Goal: Task Accomplishment & Management: Use online tool/utility

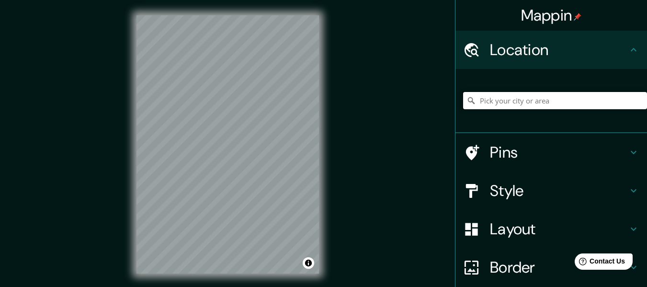
click at [521, 106] on input "Pick your city or area" at bounding box center [555, 100] width 184 height 17
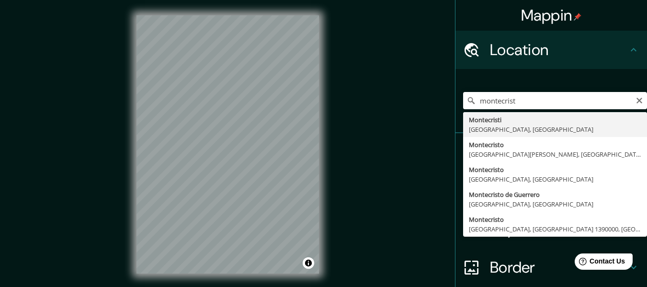
type input "Montecristi, [GEOGRAPHIC_DATA], [GEOGRAPHIC_DATA]"
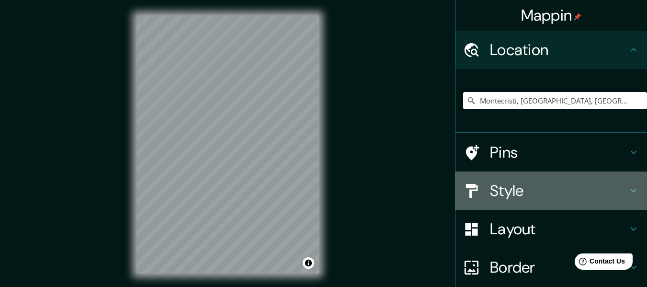
click at [556, 187] on h4 "Style" at bounding box center [559, 190] width 138 height 19
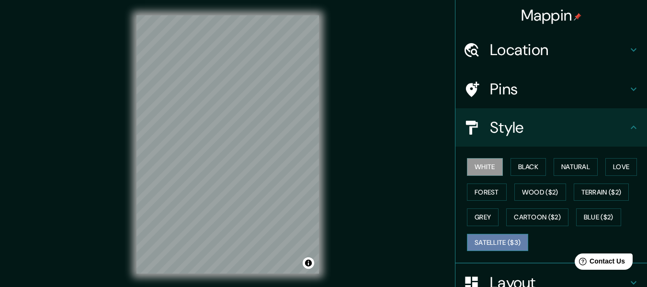
click at [505, 242] on button "Satellite ($3)" at bounding box center [497, 243] width 61 height 18
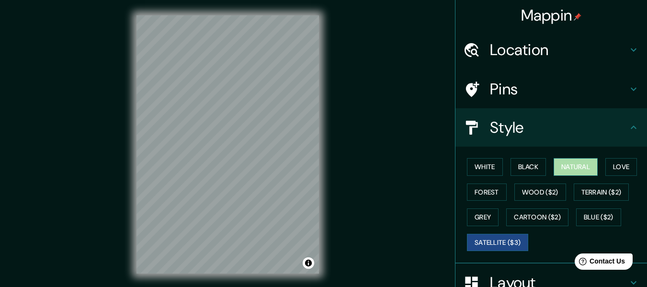
click at [576, 166] on button "Natural" at bounding box center [576, 167] width 44 height 18
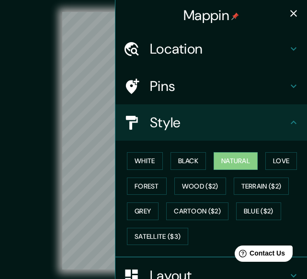
click at [290, 15] on icon "button" at bounding box center [293, 13] width 7 height 7
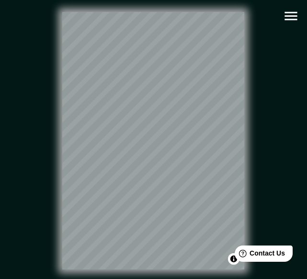
click at [290, 16] on icon "button" at bounding box center [290, 16] width 12 height 9
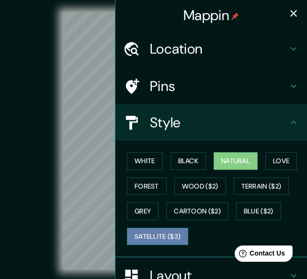
click at [141, 234] on button "Satellite ($3)" at bounding box center [157, 237] width 61 height 18
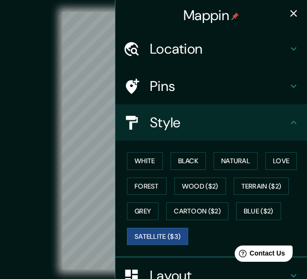
click at [289, 10] on icon "button" at bounding box center [293, 13] width 11 height 11
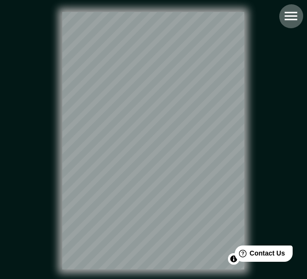
click at [298, 11] on icon "button" at bounding box center [291, 16] width 17 height 17
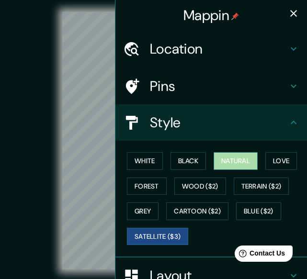
click at [230, 163] on button "Natural" at bounding box center [236, 161] width 44 height 18
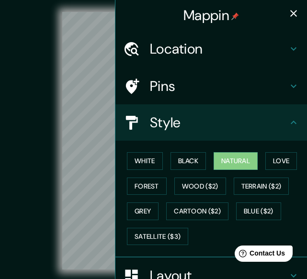
click at [289, 9] on icon "button" at bounding box center [293, 13] width 11 height 11
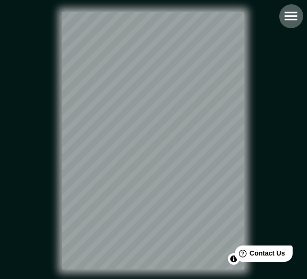
click at [293, 20] on icon "button" at bounding box center [290, 16] width 12 height 9
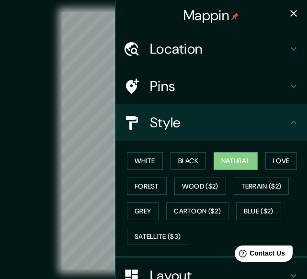
click at [198, 87] on h4 "Pins" at bounding box center [219, 86] width 138 height 17
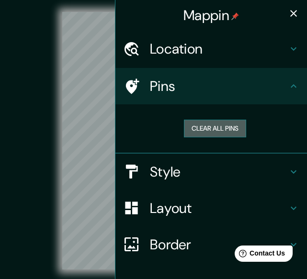
click at [210, 126] on button "Clear all pins" at bounding box center [215, 129] width 62 height 18
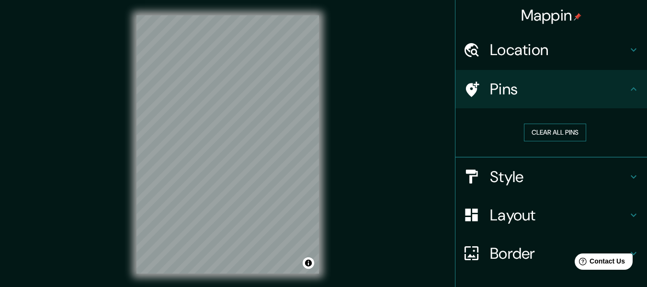
click at [546, 133] on button "Clear all pins" at bounding box center [555, 133] width 62 height 18
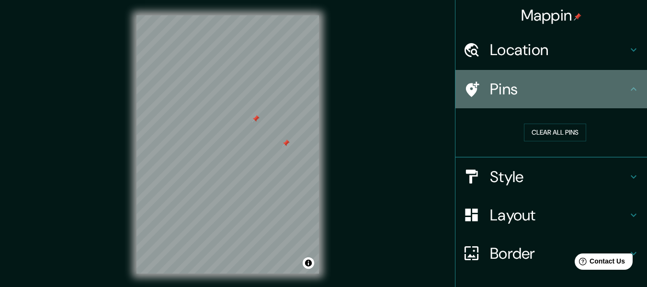
click at [630, 91] on icon at bounding box center [633, 88] width 11 height 11
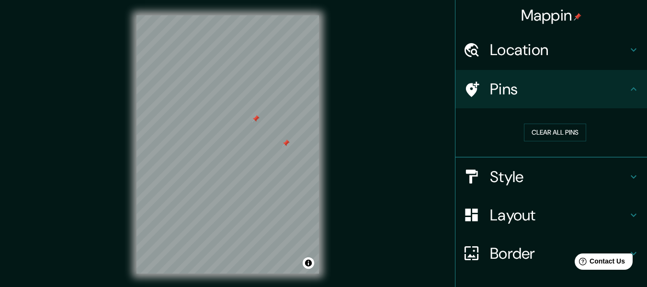
click at [287, 140] on div at bounding box center [286, 143] width 8 height 8
click at [288, 141] on div at bounding box center [286, 142] width 8 height 8
drag, startPoint x: 288, startPoint y: 141, endPoint x: 415, endPoint y: 95, distance: 135.0
click at [415, 95] on div "© Mapbox © OpenStreetMap Improve this map" at bounding box center [228, 144] width 582 height 258
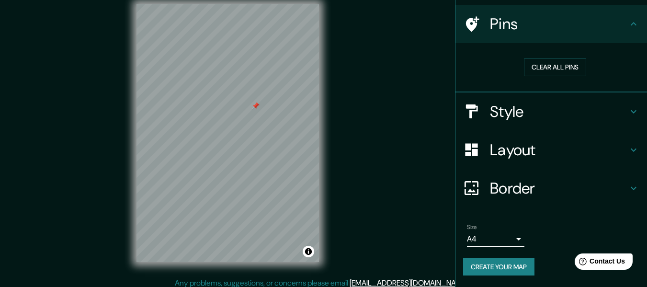
scroll to position [17, 0]
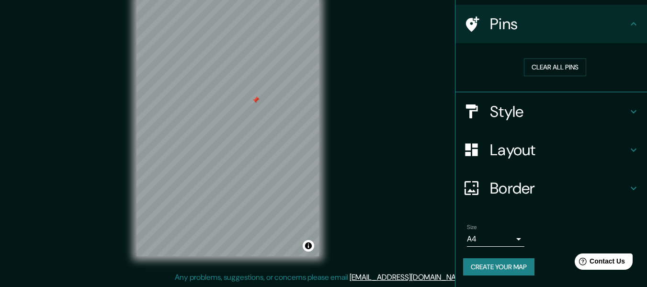
click at [629, 27] on icon at bounding box center [633, 23] width 11 height 11
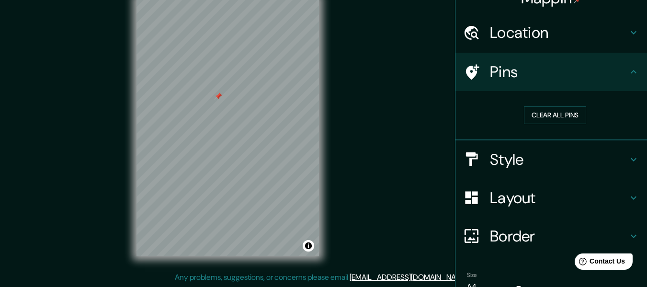
click at [218, 98] on div at bounding box center [219, 96] width 8 height 8
click at [540, 112] on button "Clear all pins" at bounding box center [555, 115] width 62 height 18
click at [549, 117] on button "Clear all pins" at bounding box center [555, 115] width 62 height 18
click at [556, 116] on button "Clear all pins" at bounding box center [555, 115] width 62 height 18
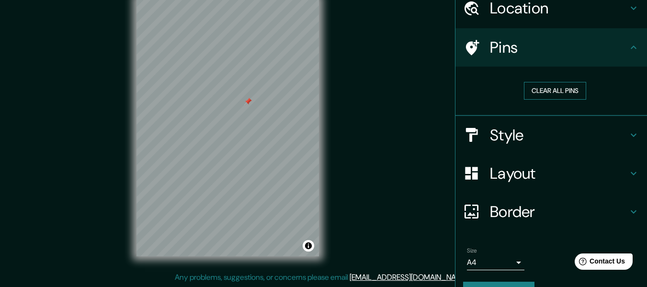
scroll to position [65, 0]
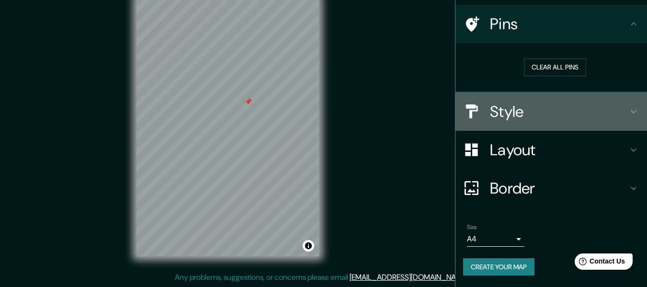
click at [578, 116] on h4 "Style" at bounding box center [559, 111] width 138 height 19
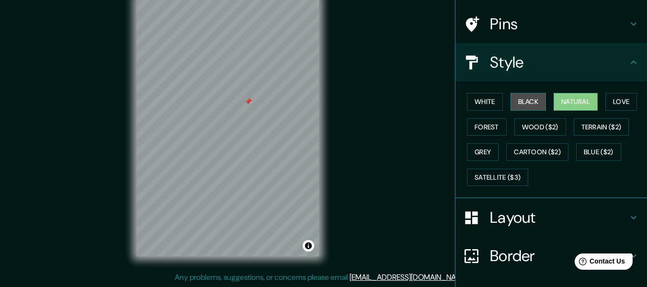
click at [520, 99] on button "Black" at bounding box center [528, 102] width 36 height 18
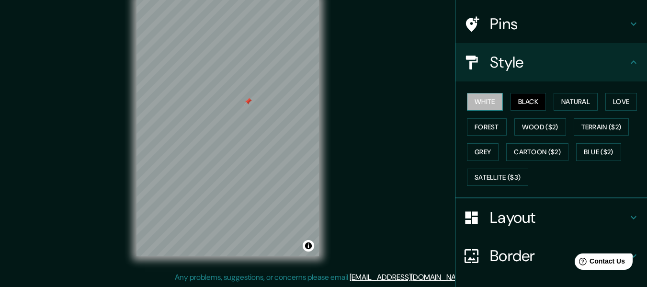
click at [480, 99] on button "White" at bounding box center [485, 102] width 36 height 18
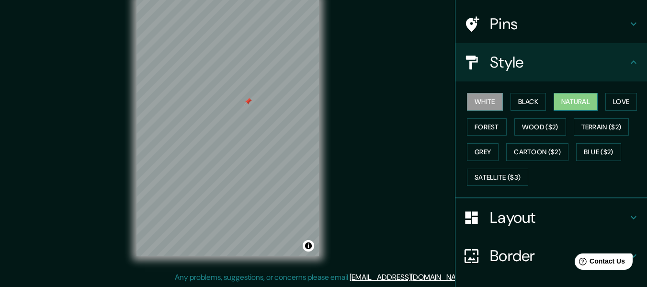
click at [566, 100] on button "Natural" at bounding box center [576, 102] width 44 height 18
click at [618, 103] on button "Love" at bounding box center [621, 102] width 32 height 18
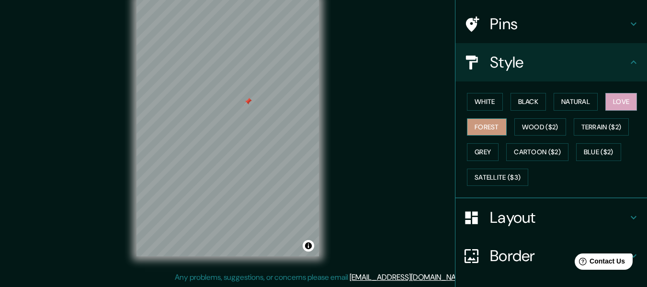
click at [486, 123] on button "Forest" at bounding box center [487, 127] width 40 height 18
click at [536, 128] on button "Wood ($2)" at bounding box center [540, 127] width 52 height 18
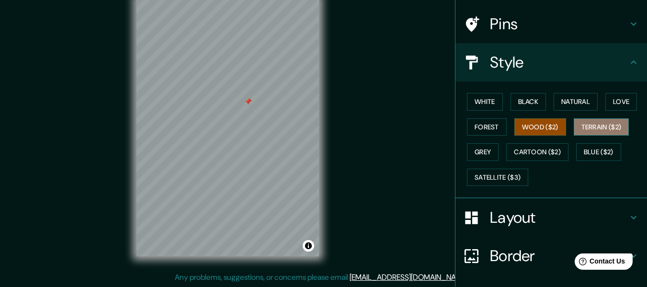
click at [590, 131] on button "Terrain ($2)" at bounding box center [602, 127] width 56 height 18
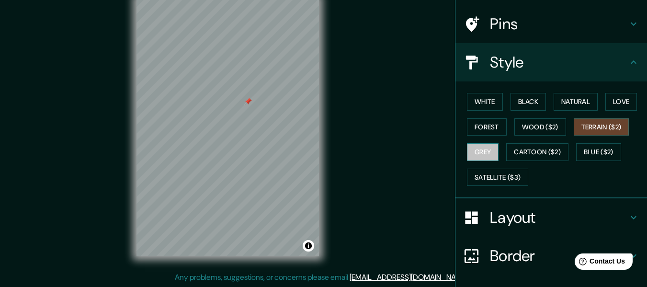
click at [473, 149] on button "Grey" at bounding box center [483, 152] width 32 height 18
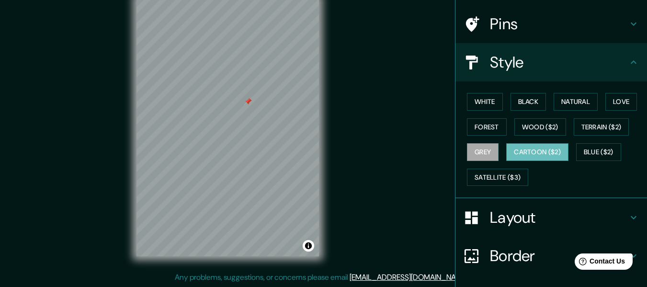
click at [519, 147] on button "Cartoon ($2)" at bounding box center [537, 152] width 62 height 18
click at [577, 150] on button "Blue ($2)" at bounding box center [598, 152] width 45 height 18
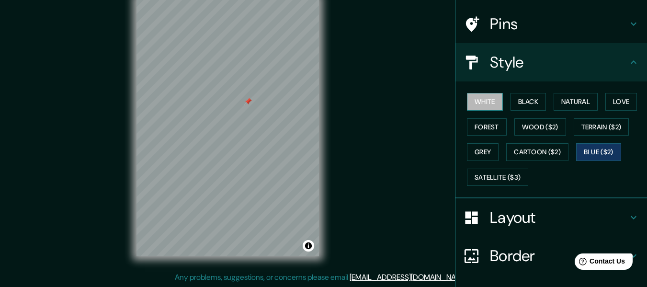
click at [467, 95] on button "White" at bounding box center [485, 102] width 36 height 18
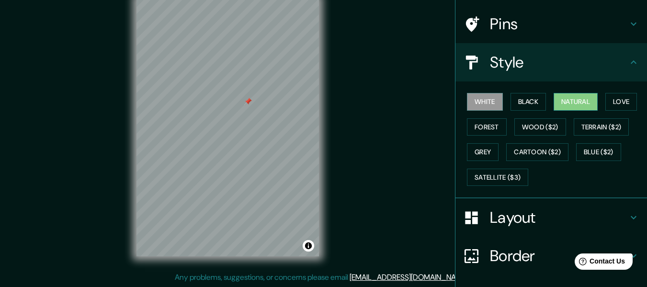
click at [563, 105] on button "Natural" at bounding box center [576, 102] width 44 height 18
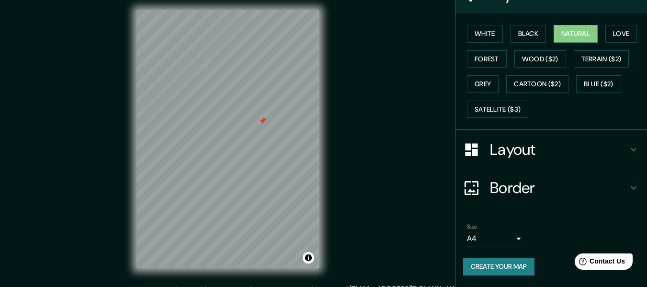
scroll to position [0, 0]
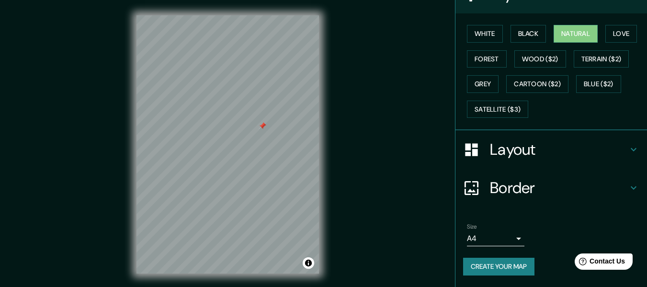
click at [548, 153] on h4 "Layout" at bounding box center [559, 149] width 138 height 19
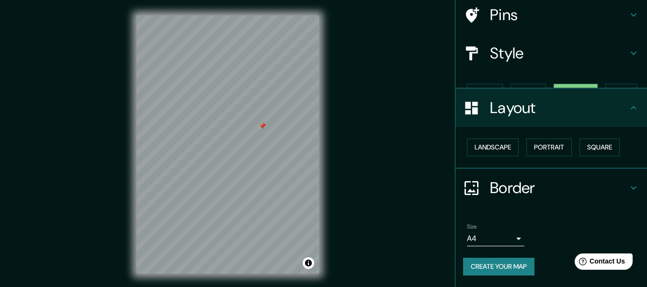
scroll to position [57, 0]
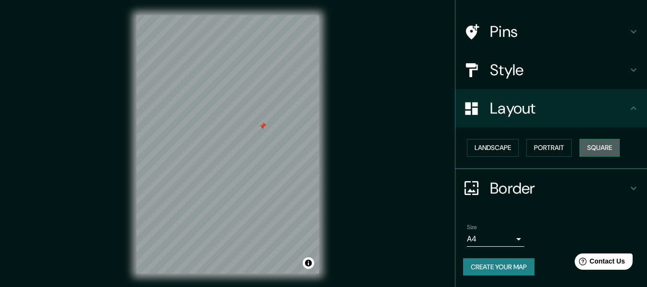
click at [591, 150] on button "Square" at bounding box center [599, 148] width 40 height 18
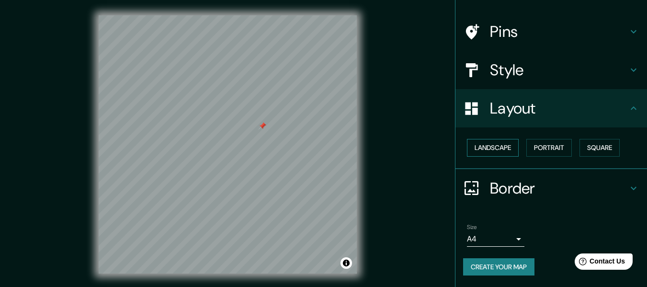
click at [489, 151] on button "Landscape" at bounding box center [493, 148] width 52 height 18
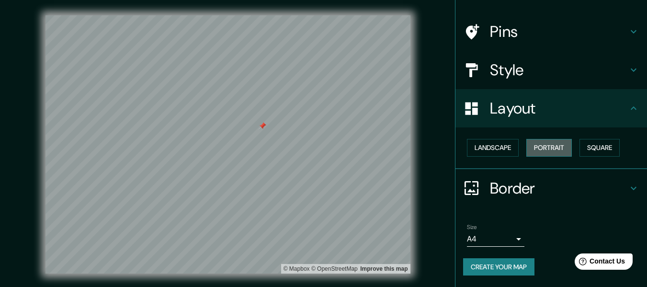
click at [534, 145] on button "Portrait" at bounding box center [548, 148] width 45 height 18
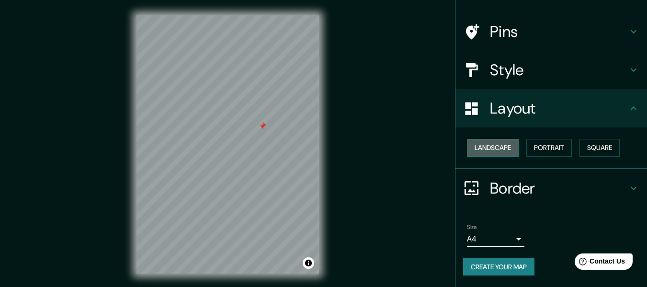
click at [499, 152] on button "Landscape" at bounding box center [493, 148] width 52 height 18
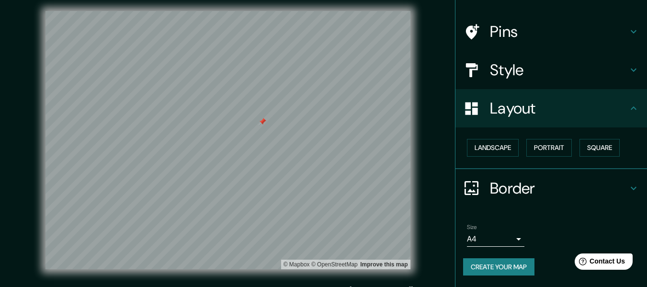
scroll to position [17, 0]
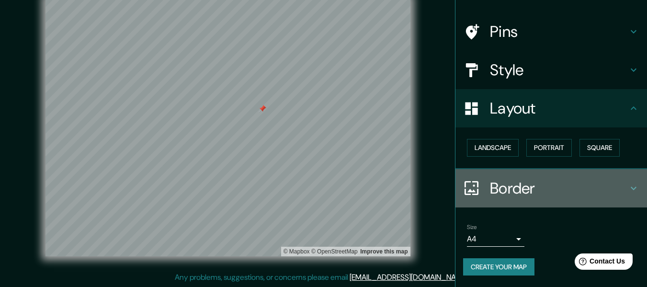
click at [616, 185] on h4 "Border" at bounding box center [559, 188] width 138 height 19
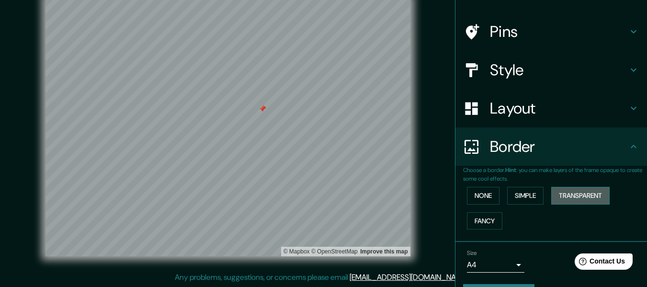
click at [578, 194] on button "Transparent" at bounding box center [580, 196] width 58 height 18
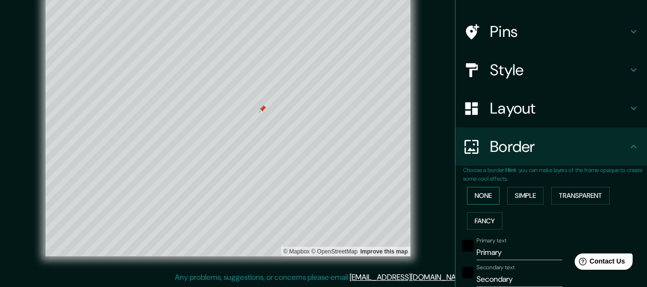
click at [476, 193] on button "None" at bounding box center [483, 196] width 33 height 18
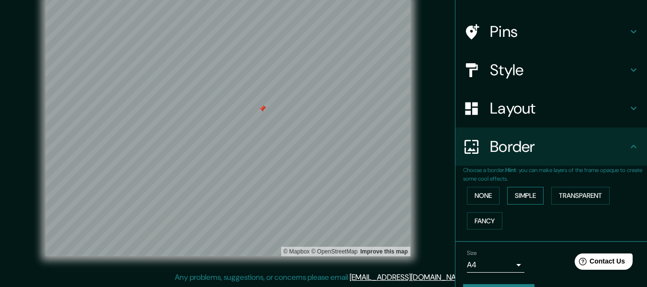
click at [520, 196] on button "Simple" at bounding box center [525, 196] width 36 height 18
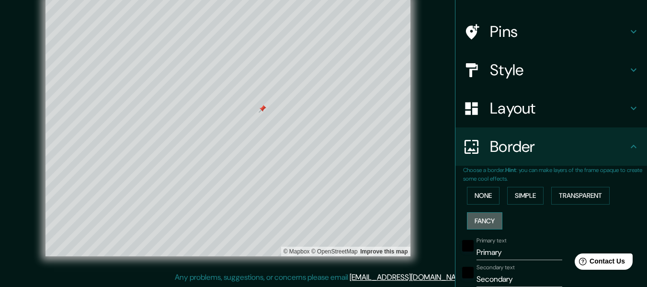
click at [468, 220] on button "Fancy" at bounding box center [484, 221] width 35 height 18
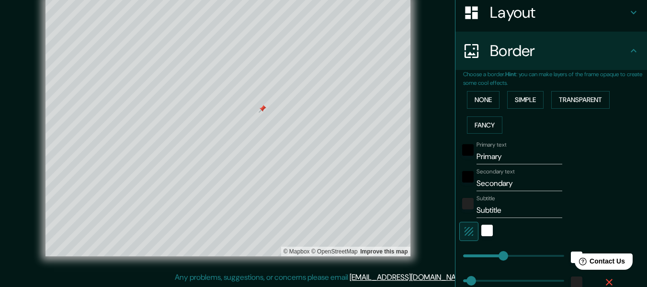
scroll to position [105, 0]
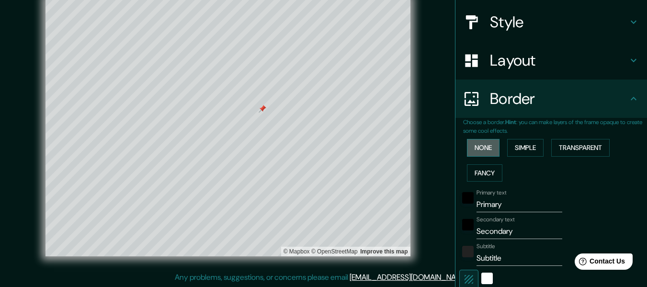
click at [485, 151] on button "None" at bounding box center [483, 148] width 33 height 18
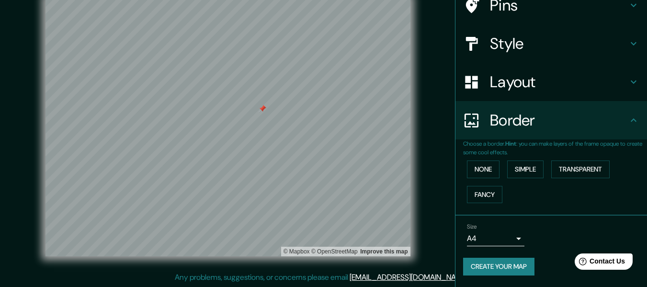
scroll to position [84, 0]
